Goal: Task Accomplishment & Management: Manage account settings

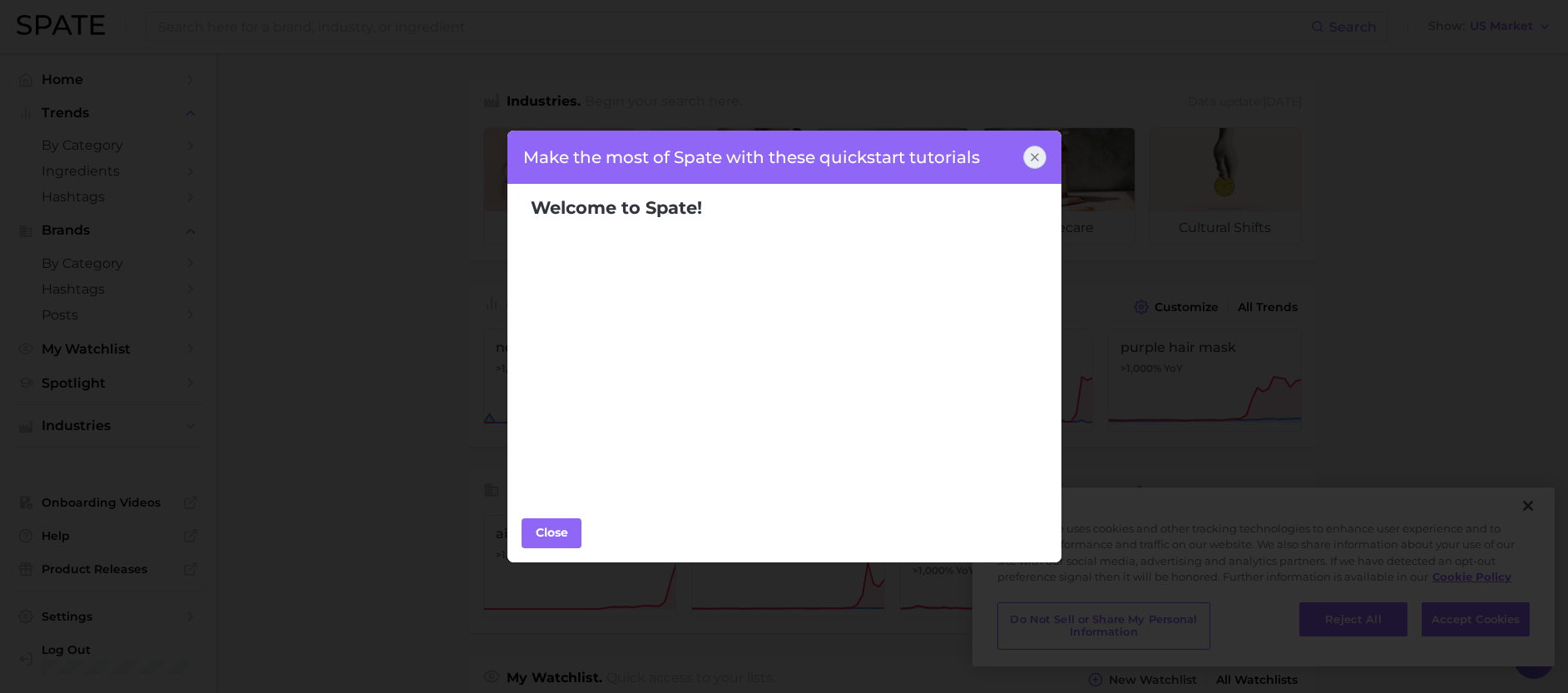
click at [1040, 155] on icon at bounding box center [1035, 157] width 13 height 13
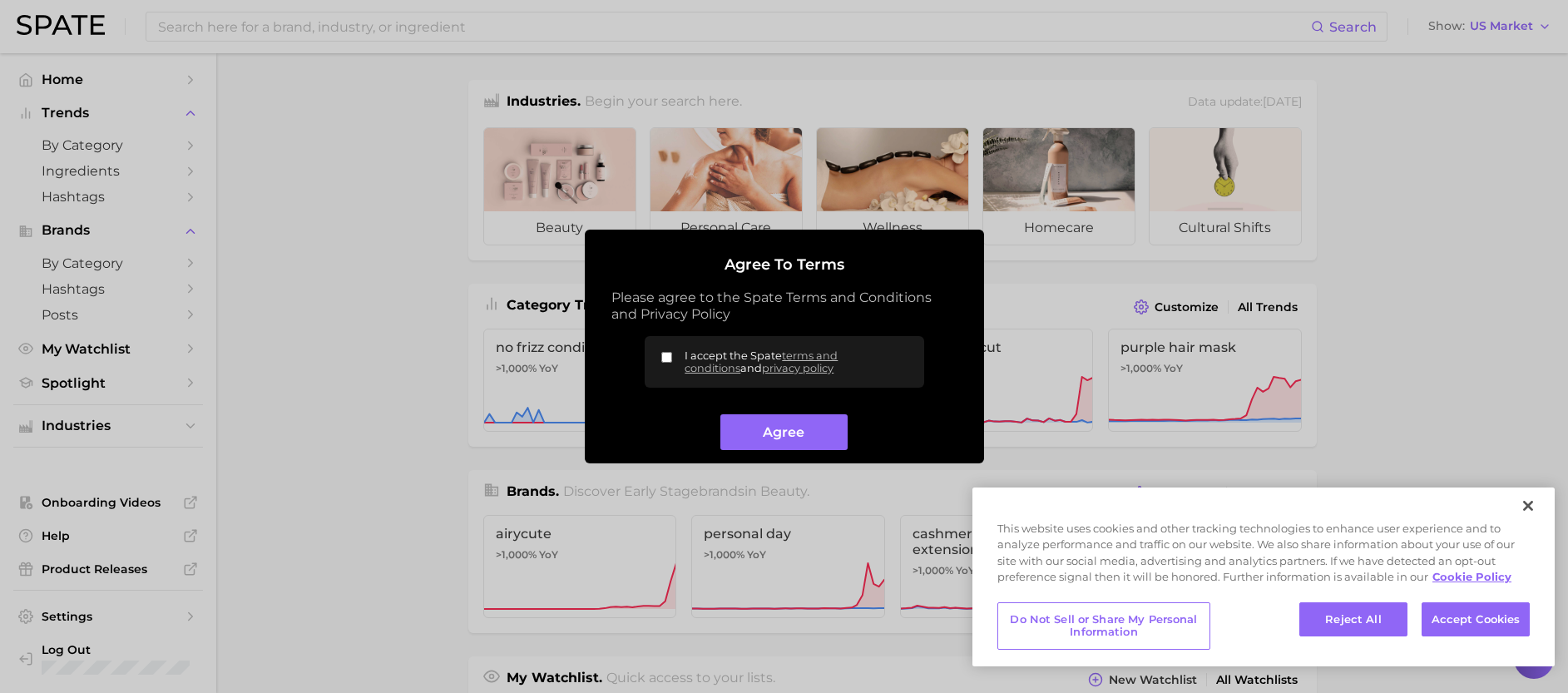
click at [665, 355] on input "I accept the Spate terms and conditions and privacy policy" at bounding box center [667, 357] width 11 height 11
checkbox input "true"
click at [733, 428] on button "Agree" at bounding box center [784, 433] width 128 height 36
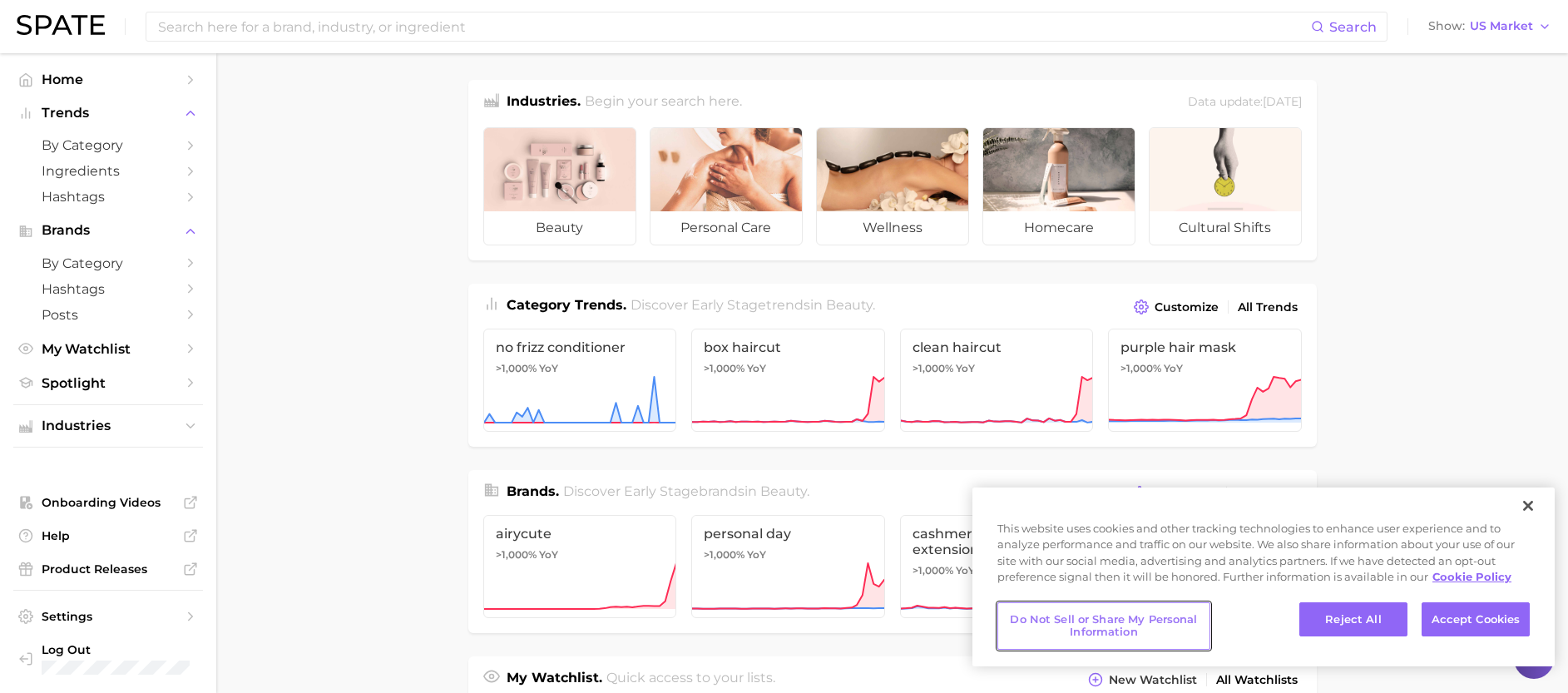
drag, startPoint x: 1109, startPoint y: 632, endPoint x: 1140, endPoint y: 625, distance: 31.8
click at [1109, 632] on button "Do Not Sell or Share My Personal Information" at bounding box center [1104, 626] width 213 height 48
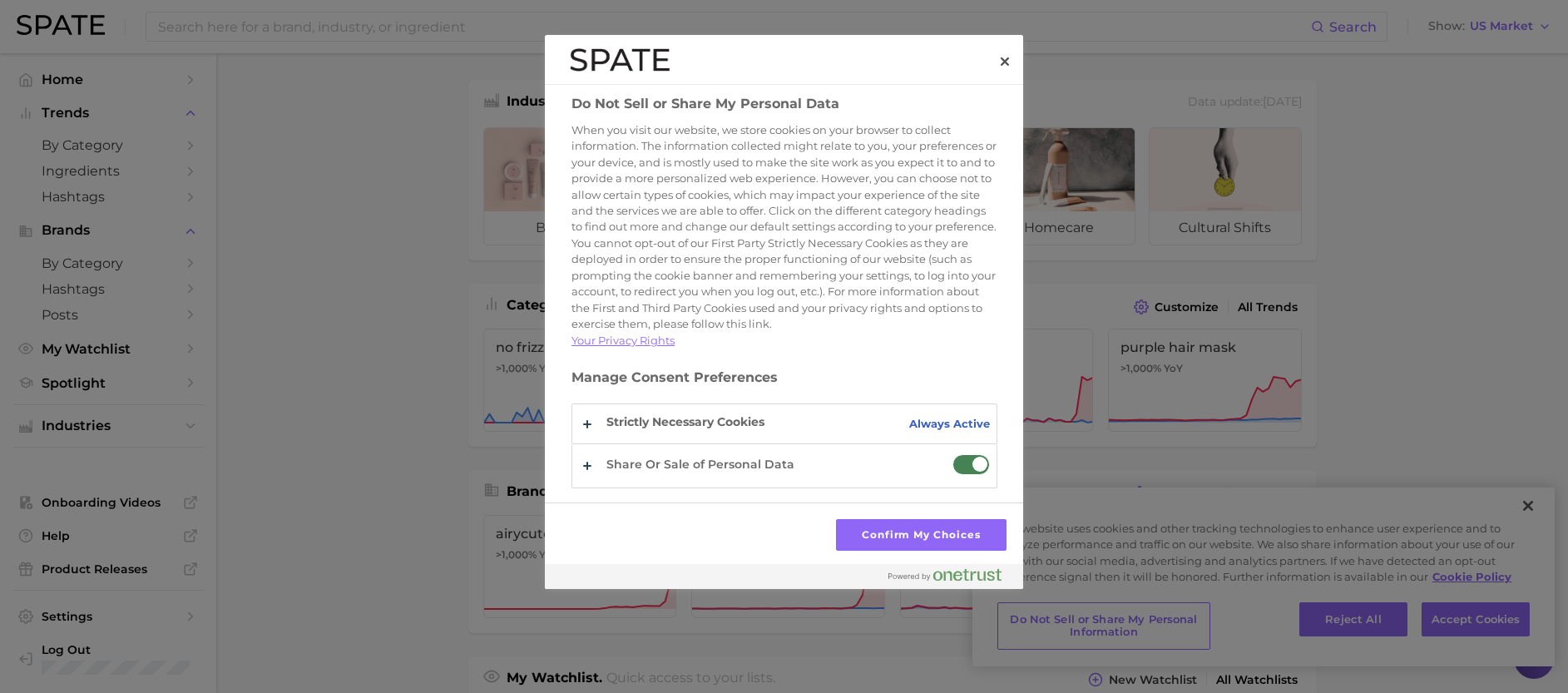
click at [968, 476] on span "Do Not Sell or Share My Personal Data" at bounding box center [972, 465] width 38 height 21
click at [953, 455] on input "Share Or Sale of Personal Data" at bounding box center [953, 455] width 0 height 0
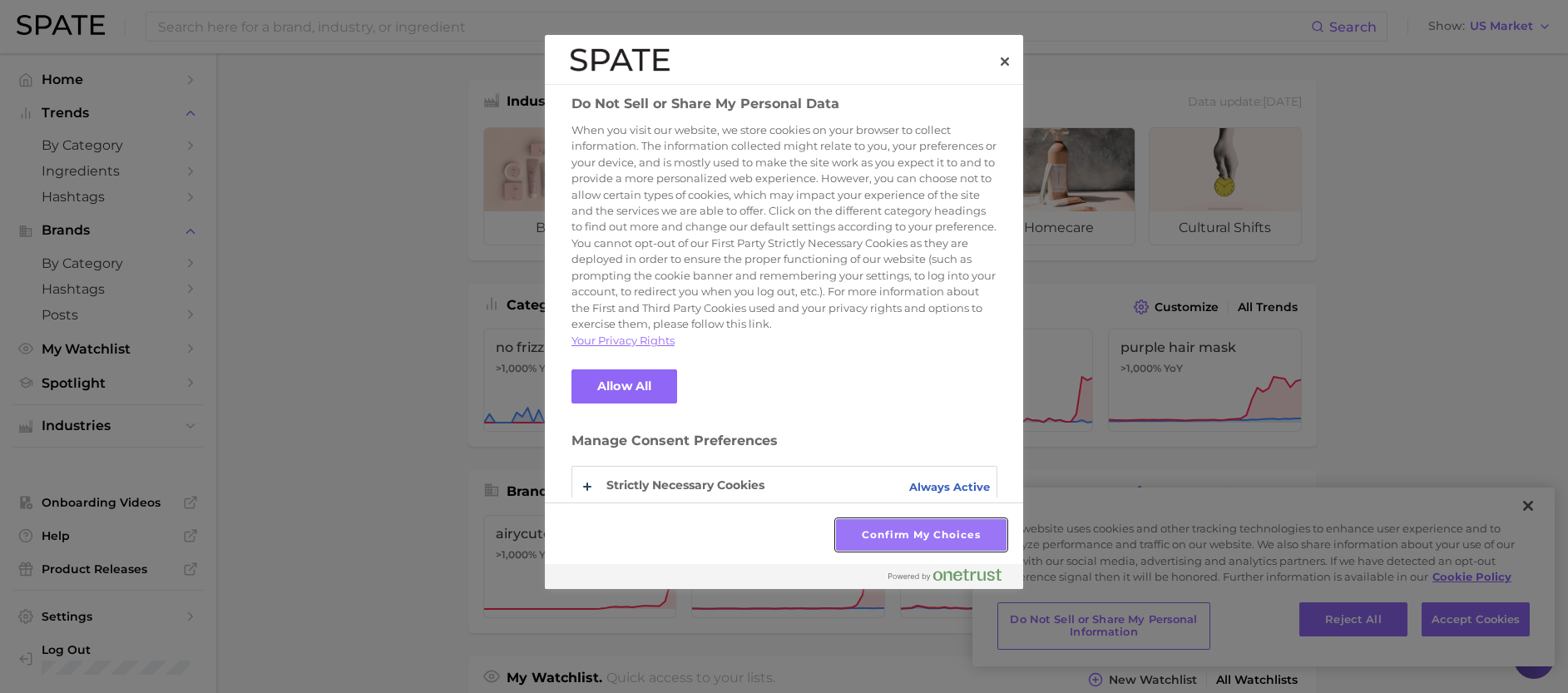
click at [892, 541] on button "Confirm My Choices" at bounding box center [921, 535] width 170 height 32
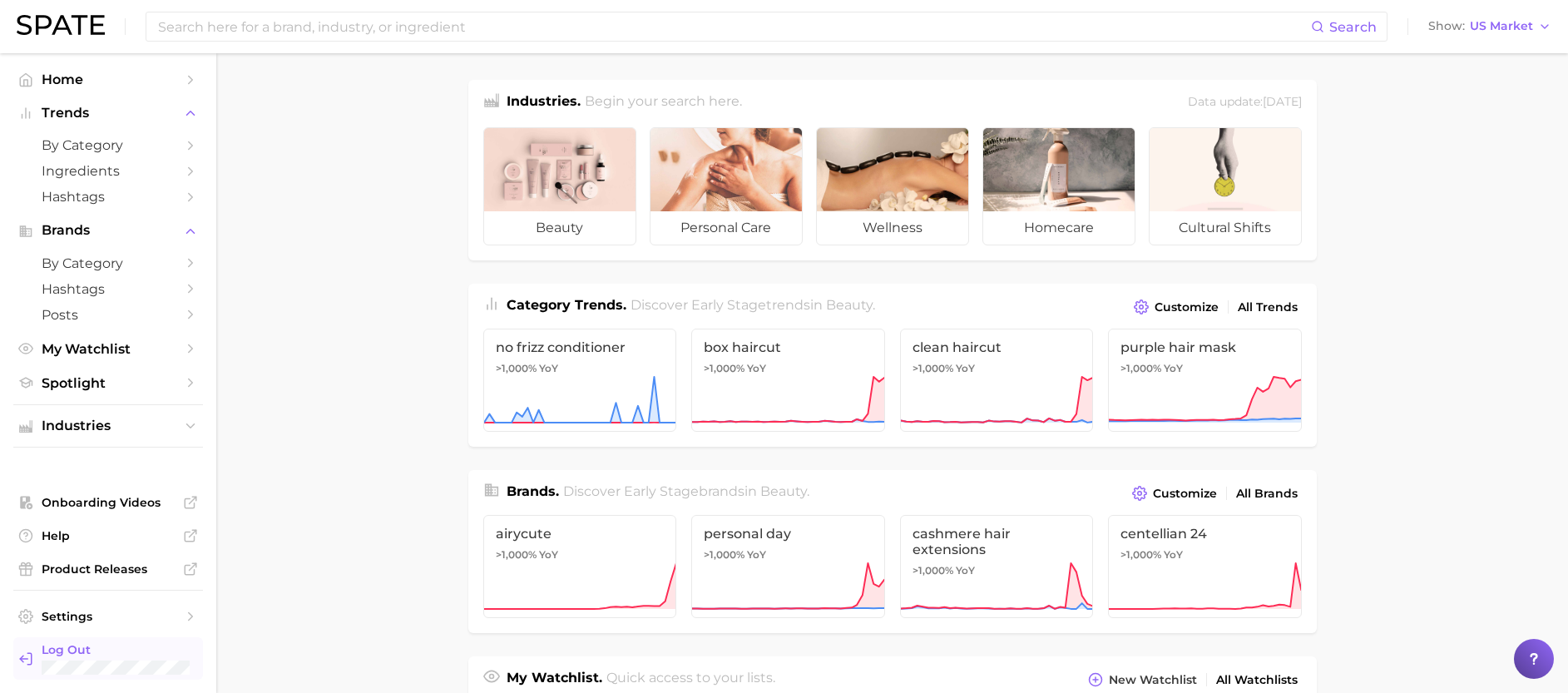
click at [77, 652] on span "Log Out" at bounding box center [129, 649] width 174 height 15
